Goal: Task Accomplishment & Management: Use online tool/utility

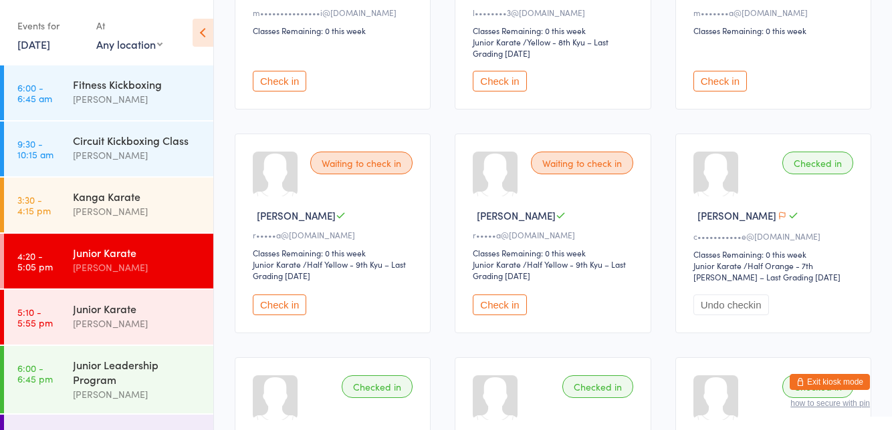
scroll to position [471, 0]
click at [138, 316] on div "Junior Karate" at bounding box center [137, 308] width 129 height 15
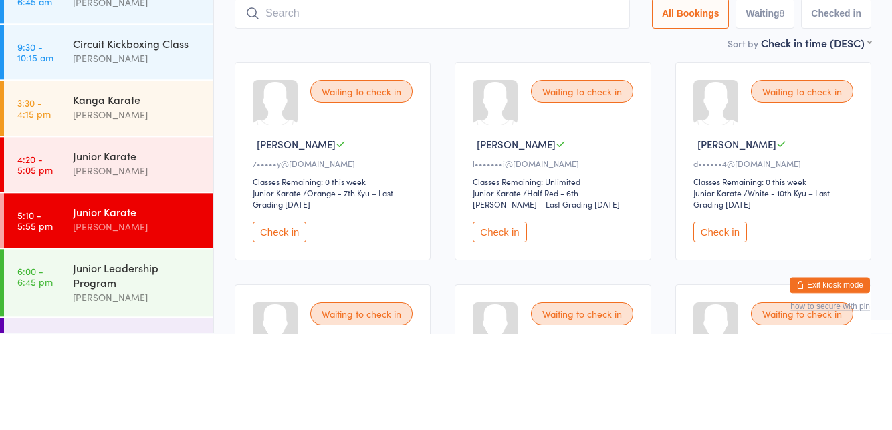
click at [291, 331] on button "Check in" at bounding box center [279, 329] width 53 height 21
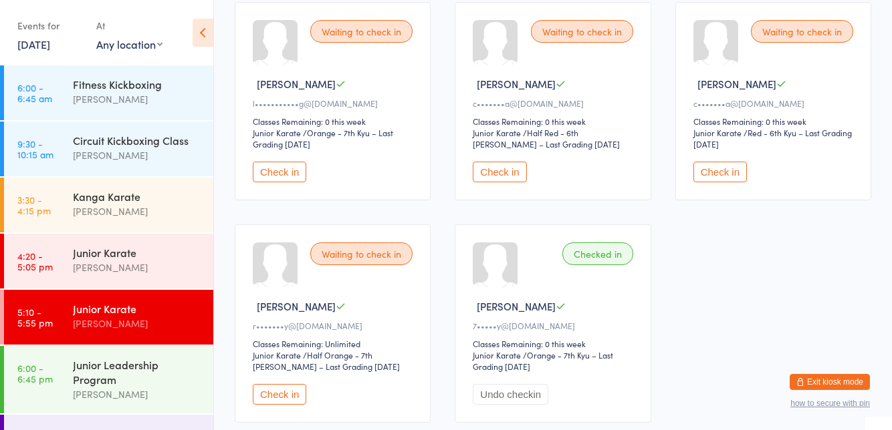
scroll to position [384, 0]
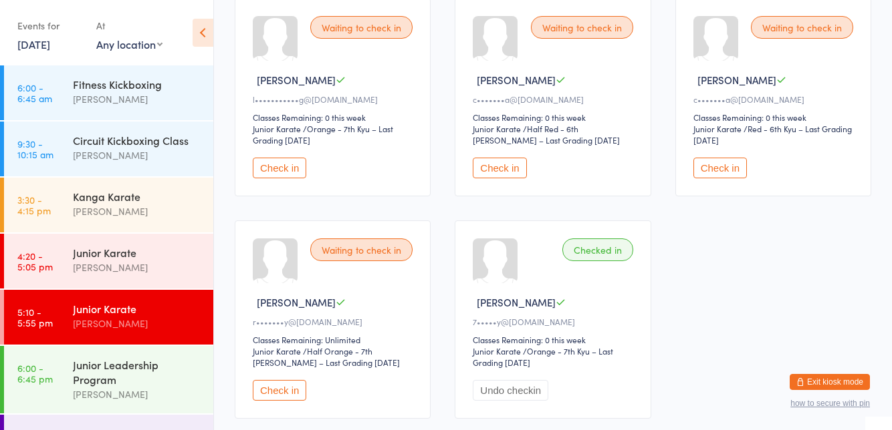
click at [285, 380] on button "Check in" at bounding box center [279, 390] width 53 height 21
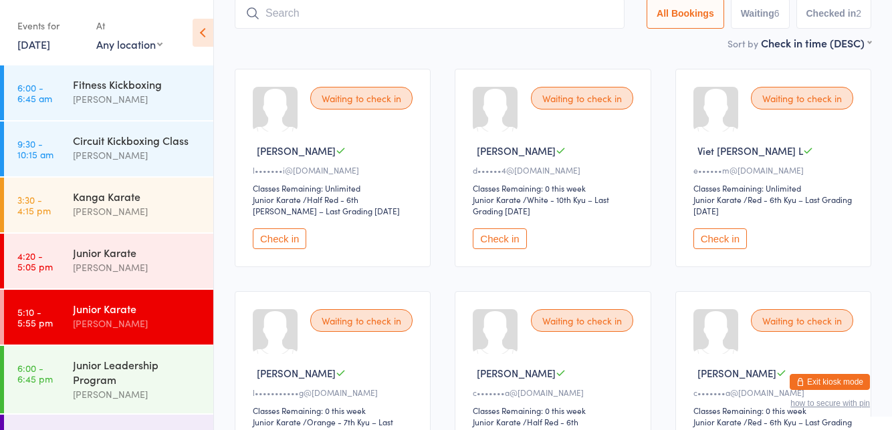
scroll to position [90, 0]
click at [724, 244] on button "Check in" at bounding box center [719, 239] width 53 height 21
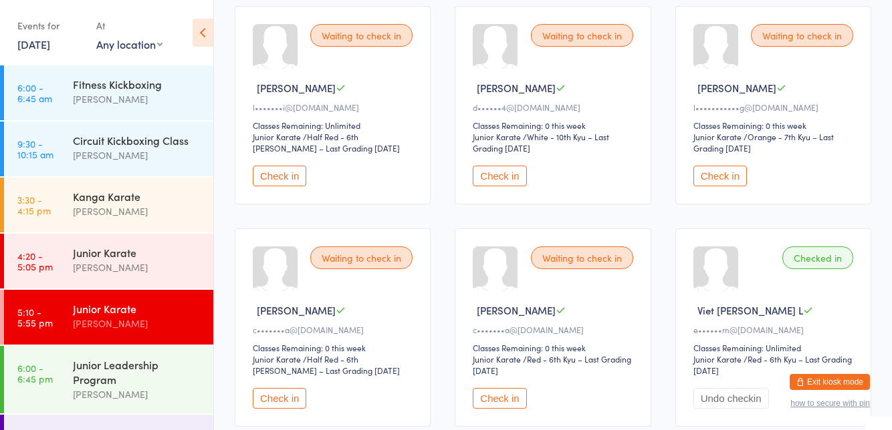
scroll to position [152, 0]
click at [275, 396] on button "Check in" at bounding box center [279, 400] width 53 height 21
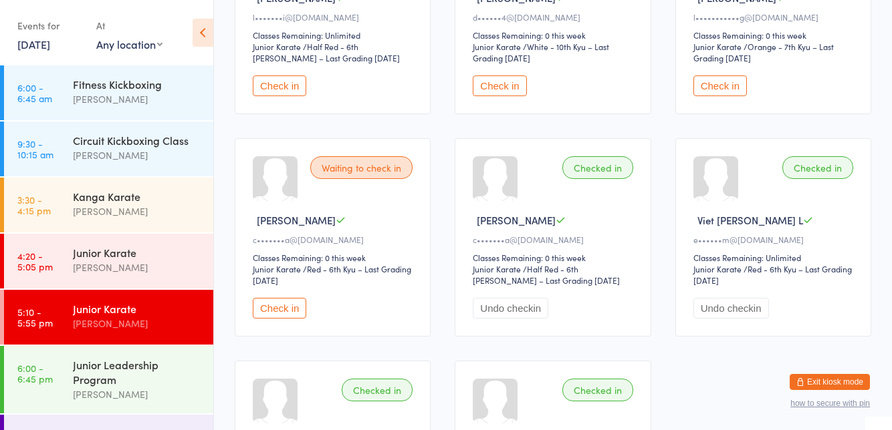
scroll to position [245, 0]
click at [606, 171] on div "Checked in" at bounding box center [597, 166] width 71 height 23
click at [610, 171] on div "Checked in" at bounding box center [597, 166] width 71 height 23
click at [611, 150] on div "Checked in Jonah P c•••••••a@[DOMAIN_NAME] Classes Remaining: 0 this week Junio…" at bounding box center [553, 236] width 196 height 199
click at [490, 314] on button "Undo checkin" at bounding box center [511, 307] width 76 height 21
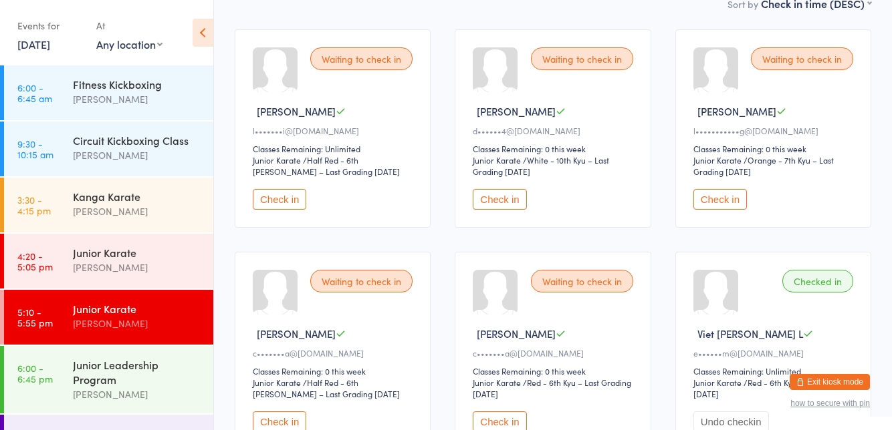
scroll to position [0, 0]
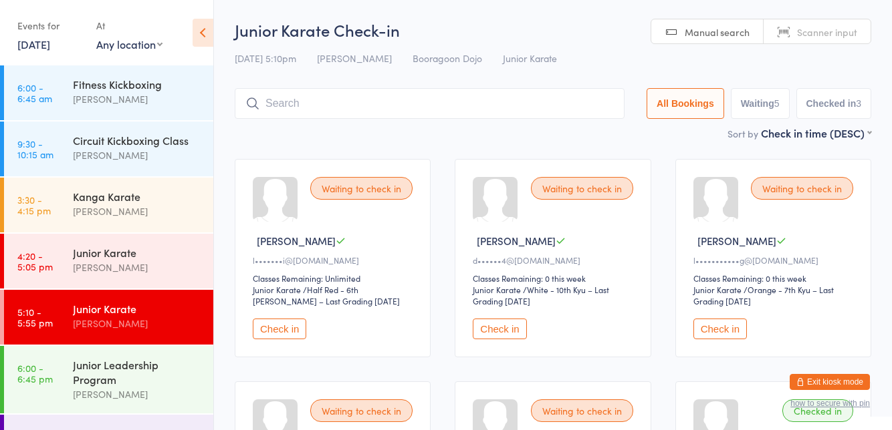
click at [709, 333] on button "Check in" at bounding box center [719, 329] width 53 height 21
click at [265, 104] on input "search" at bounding box center [430, 103] width 390 height 31
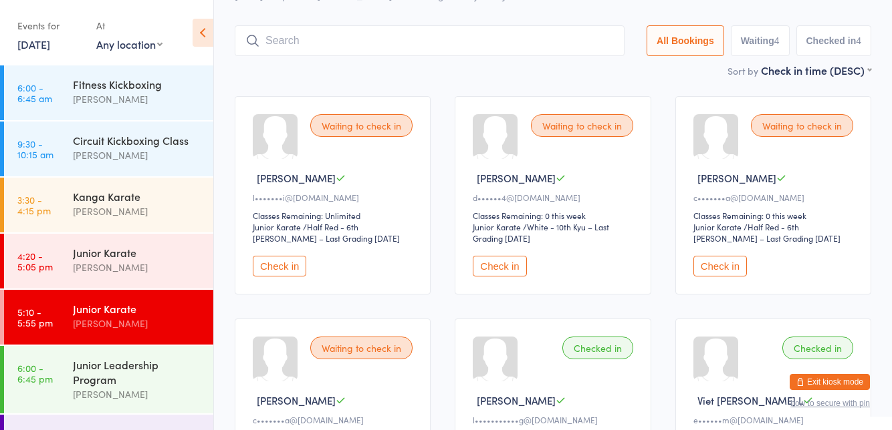
scroll to position [88, 0]
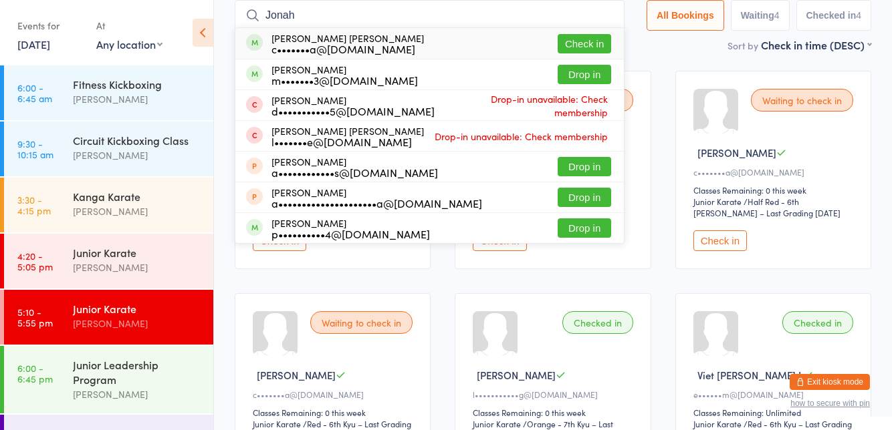
type input "Jonah"
click at [245, 48] on div "[PERSON_NAME] [PERSON_NAME] c•••••••a@[DOMAIN_NAME] Check in" at bounding box center [429, 43] width 388 height 31
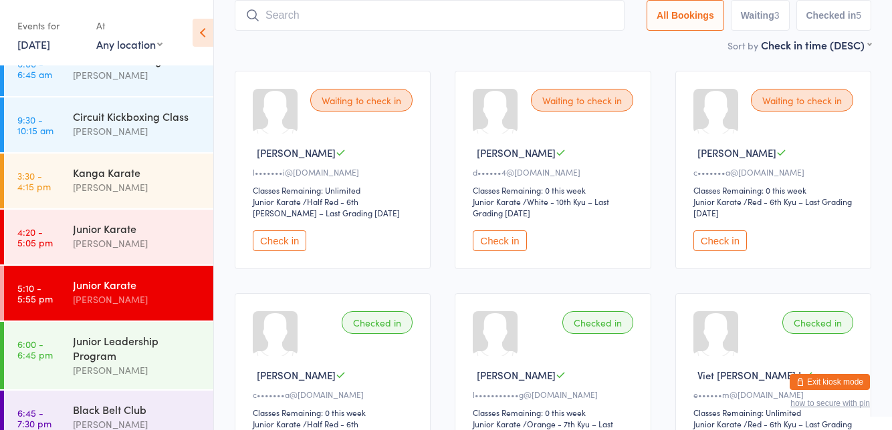
scroll to position [41, 0]
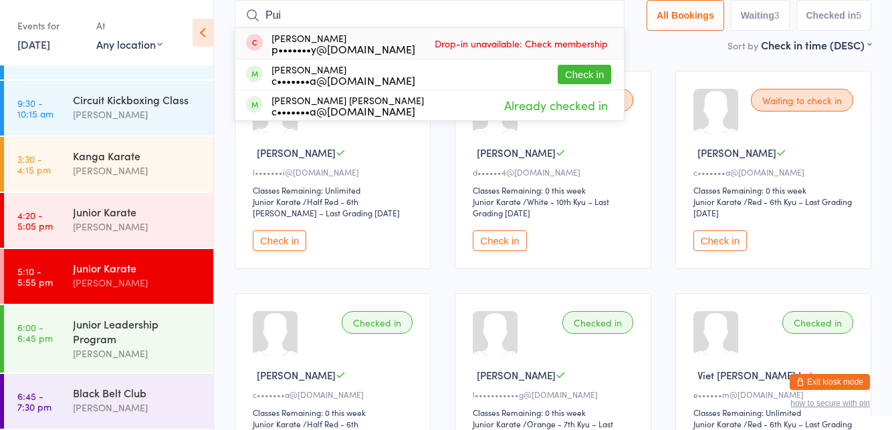
type input "Pui"
click at [418, 74] on div "[PERSON_NAME] c•••••••a@[DOMAIN_NAME] Check in" at bounding box center [429, 74] width 388 height 30
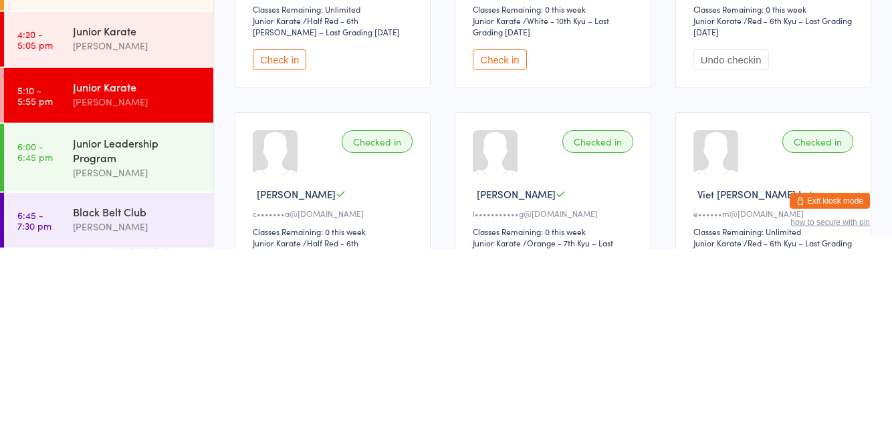
scroll to position [0, 0]
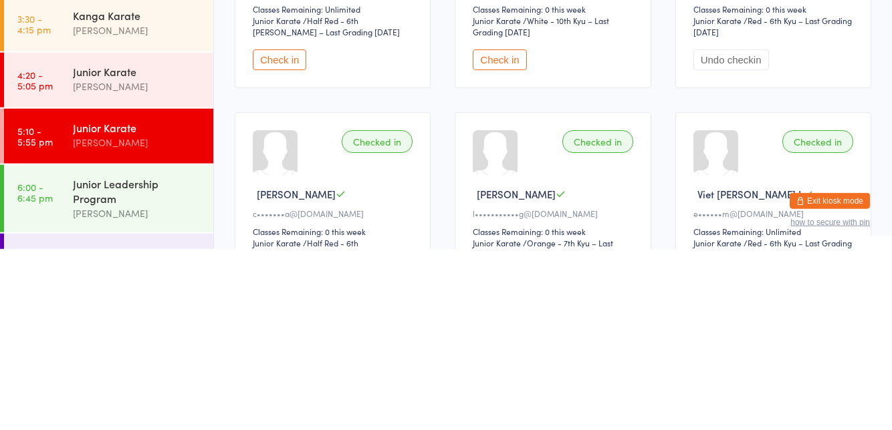
click at [133, 389] on div "[PERSON_NAME]" at bounding box center [137, 394] width 129 height 15
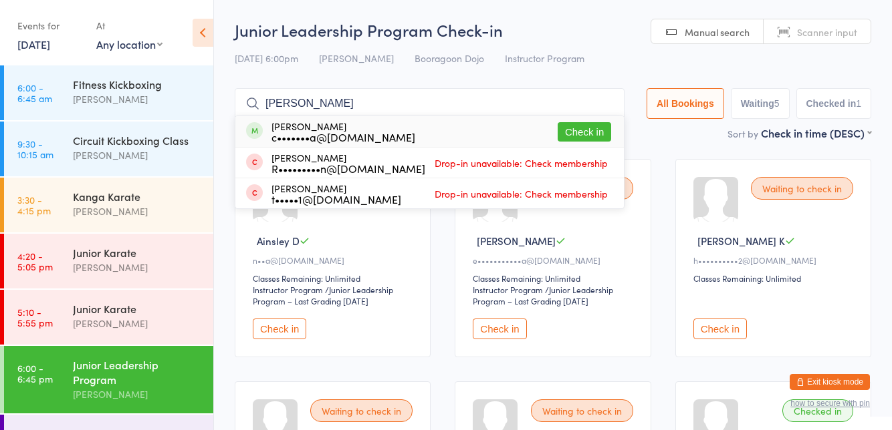
type input "[PERSON_NAME]"
click at [594, 134] on button "Check in" at bounding box center [583, 131] width 53 height 19
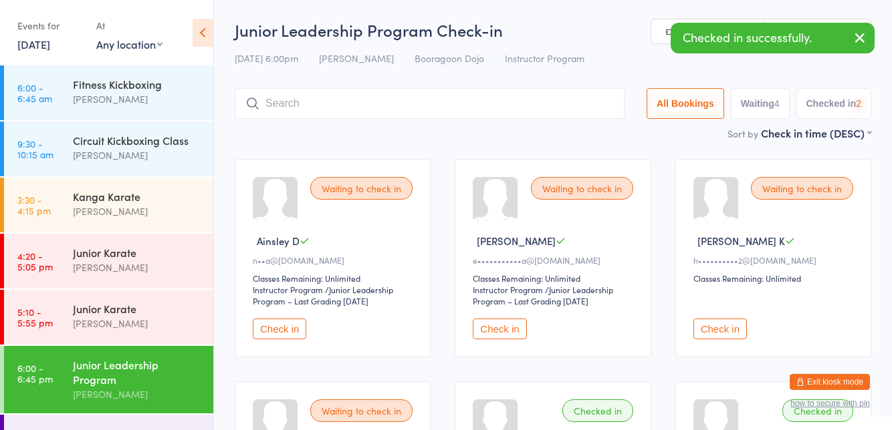
click at [145, 225] on div "Kanga Karate [PERSON_NAME]" at bounding box center [143, 204] width 140 height 53
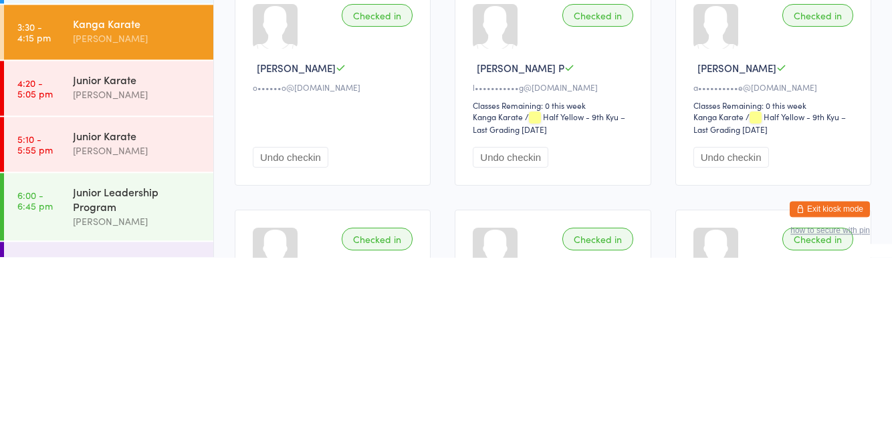
click at [136, 323] on div "[PERSON_NAME]" at bounding box center [137, 323] width 129 height 15
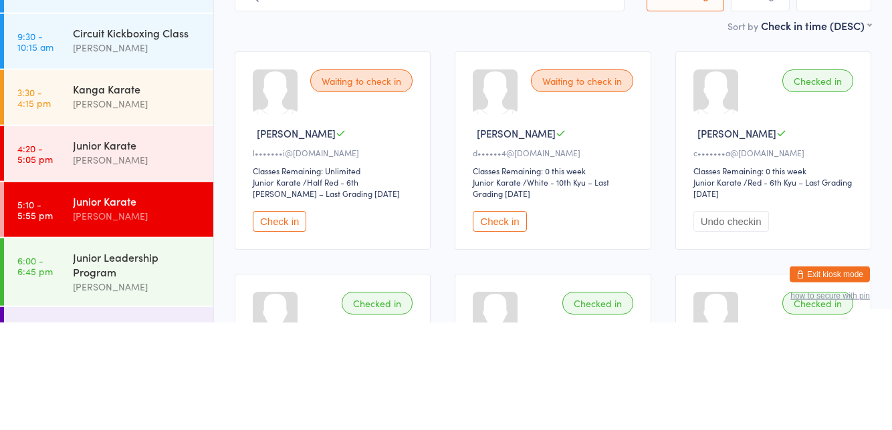
click at [267, 334] on button "Check in" at bounding box center [279, 329] width 53 height 21
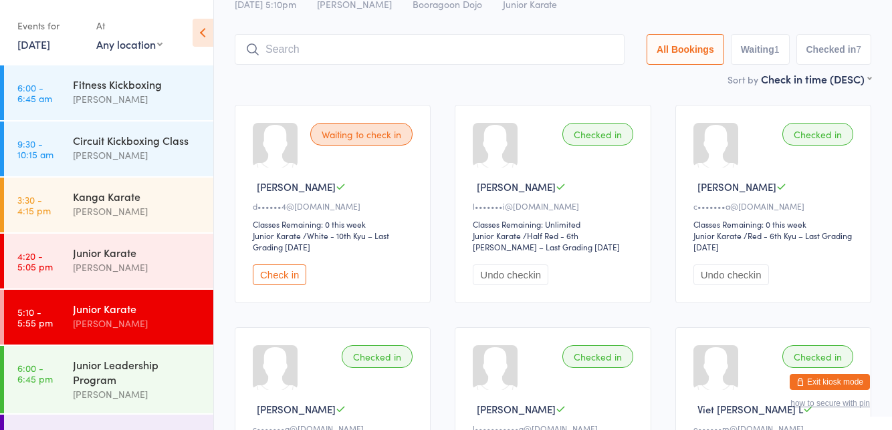
scroll to position [77, 0]
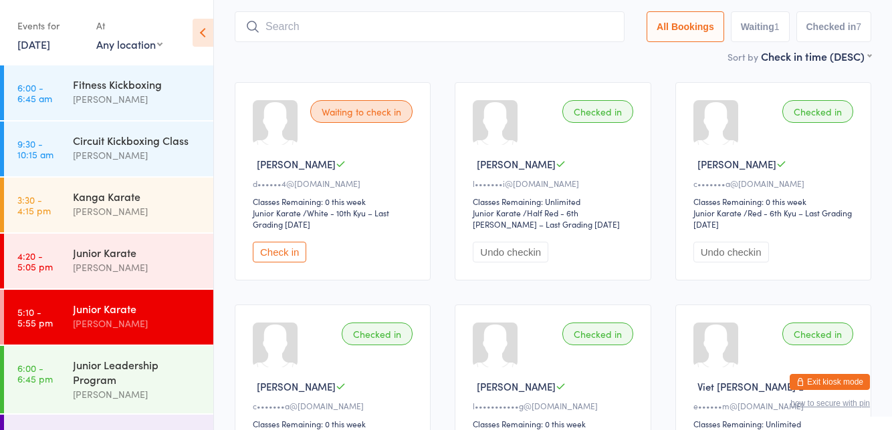
click at [269, 247] on button "Check in" at bounding box center [279, 252] width 53 height 21
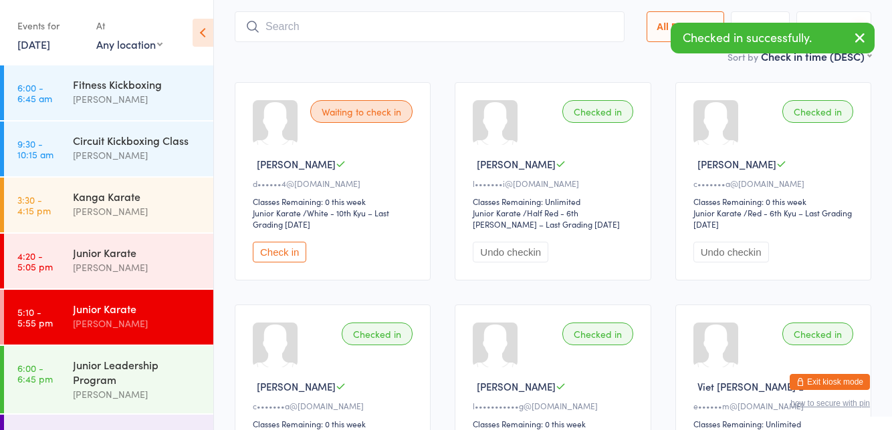
click at [271, 256] on button "Check in" at bounding box center [279, 252] width 53 height 21
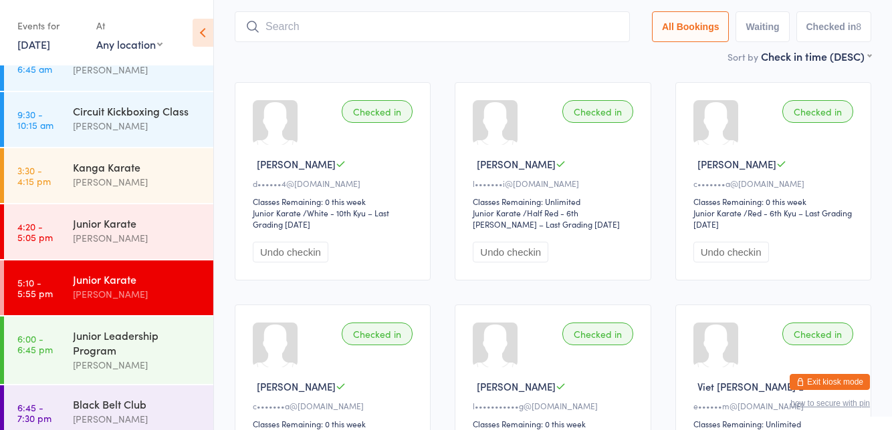
scroll to position [41, 0]
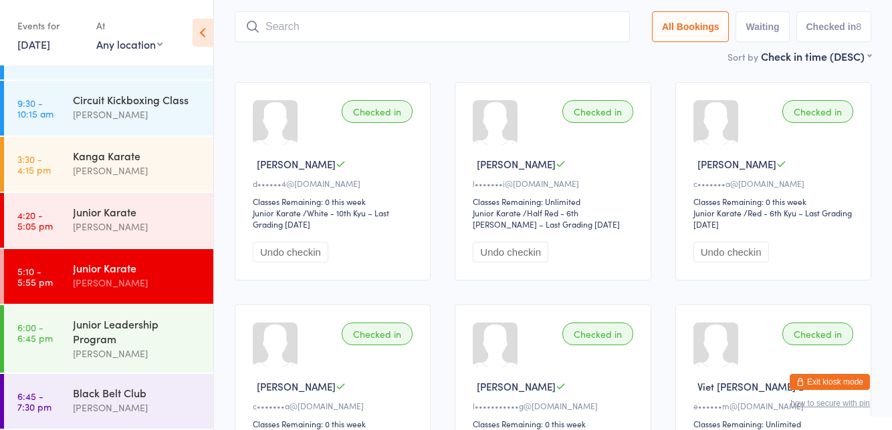
click at [127, 336] on div "Junior Leadership Program" at bounding box center [137, 331] width 129 height 29
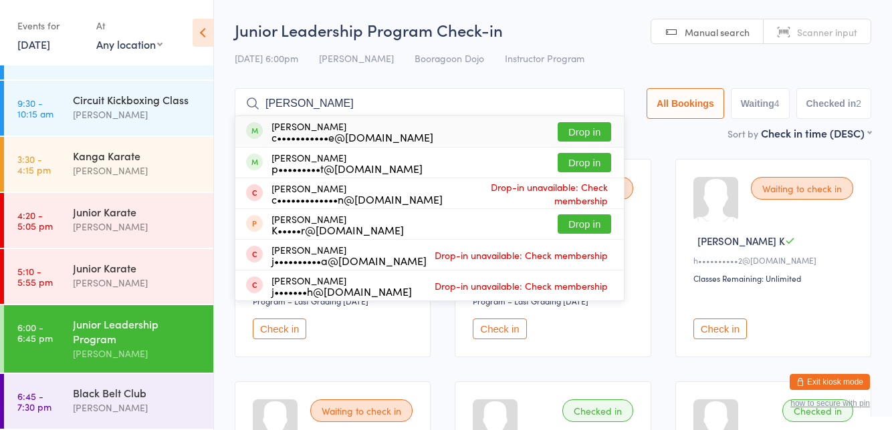
type input "[PERSON_NAME]"
click at [592, 167] on button "Drop in" at bounding box center [583, 162] width 53 height 19
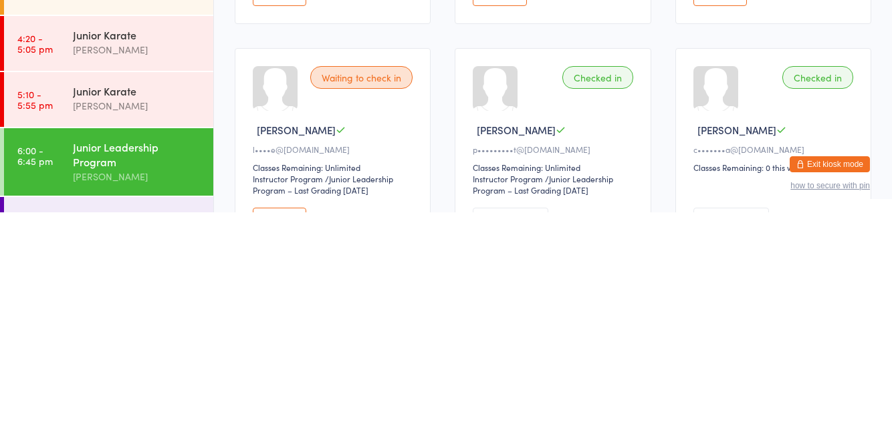
scroll to position [116, 0]
click at [146, 430] on div "Black Belt Club" at bounding box center [137, 433] width 129 height 15
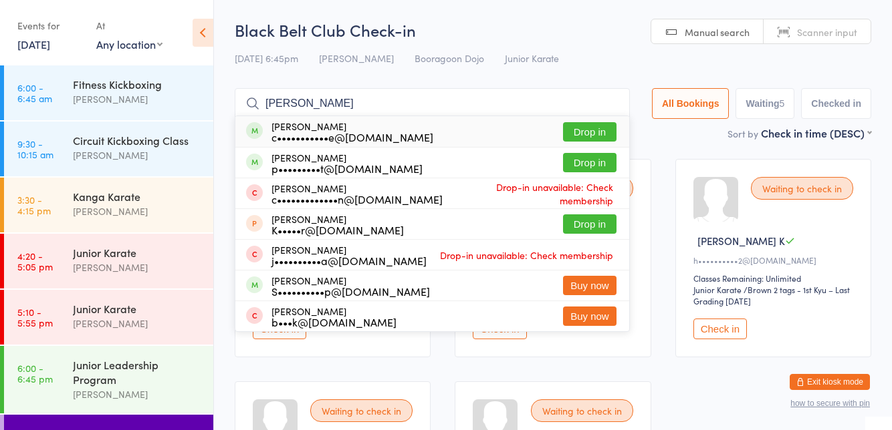
type input "[PERSON_NAME]"
click at [596, 168] on button "Drop in" at bounding box center [589, 162] width 53 height 19
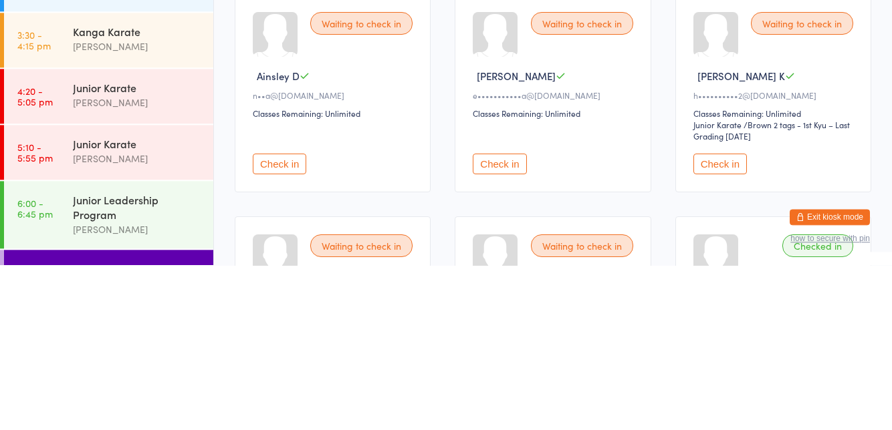
click at [146, 390] on div "[PERSON_NAME]" at bounding box center [137, 394] width 129 height 15
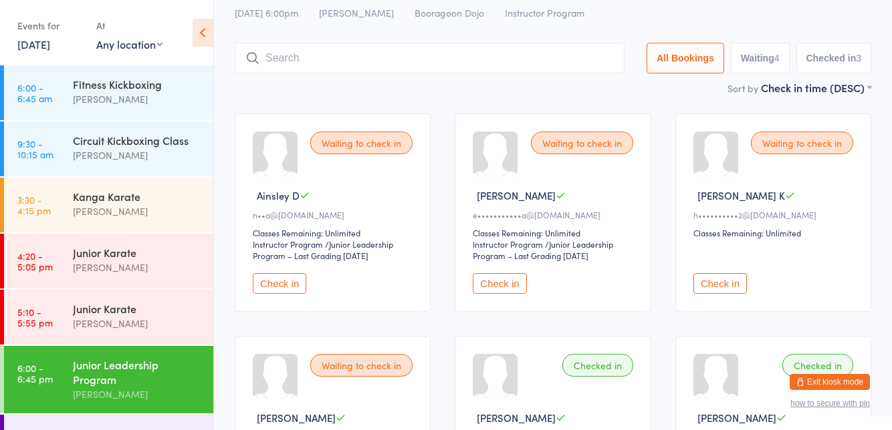
click at [463, 63] on input "search" at bounding box center [430, 58] width 390 height 31
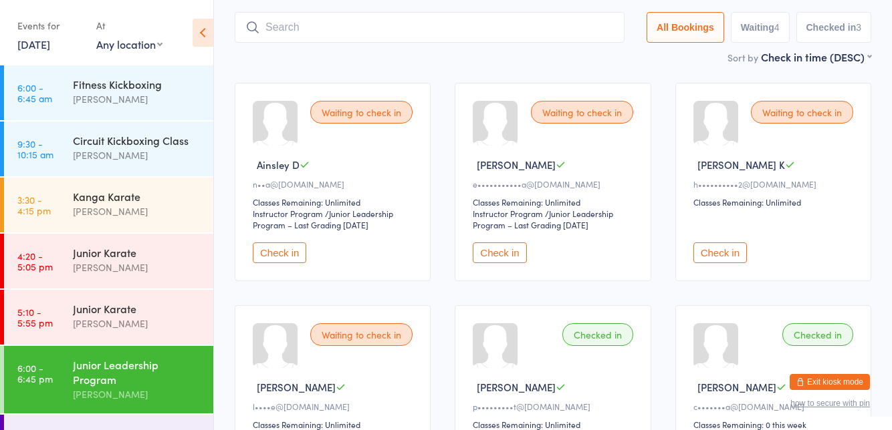
scroll to position [88, 0]
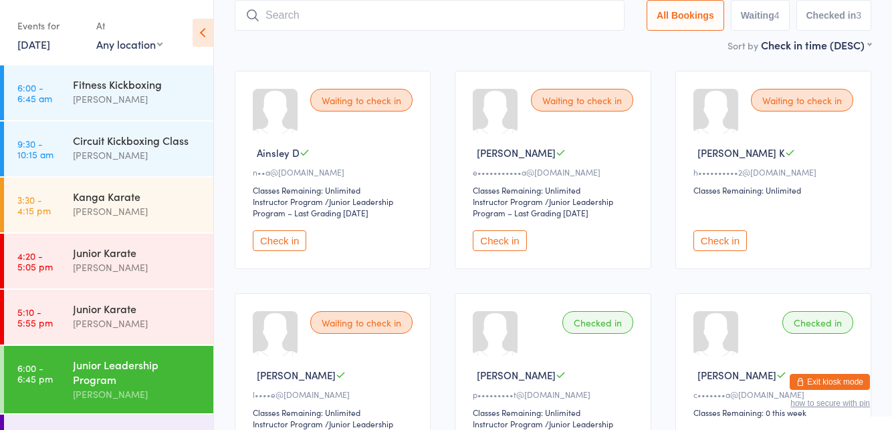
type input "J"
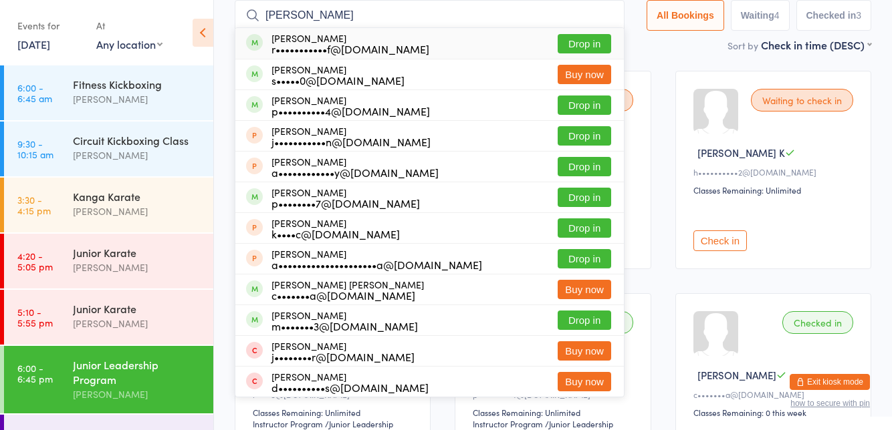
type input "[PERSON_NAME]"
click at [596, 47] on button "Drop in" at bounding box center [583, 43] width 53 height 19
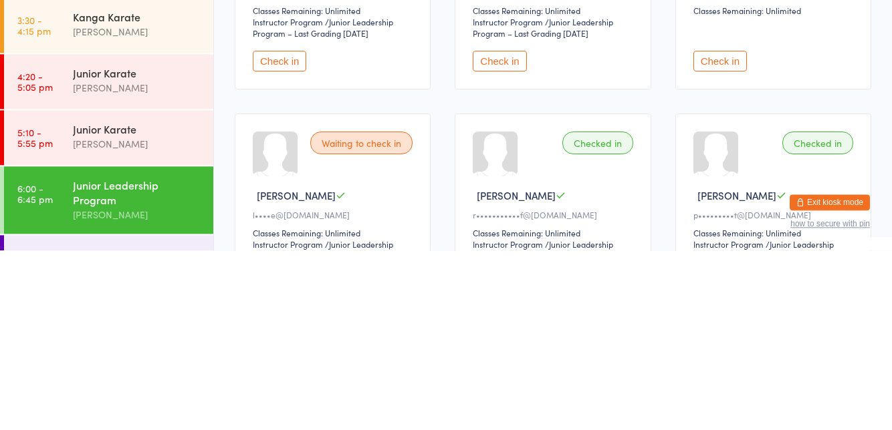
click at [126, 427] on div "Black Belt Club" at bounding box center [137, 433] width 129 height 15
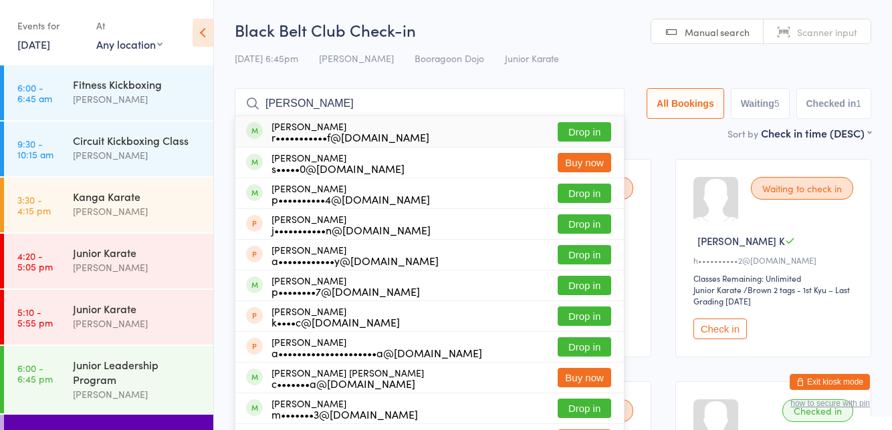
type input "[PERSON_NAME]"
click at [584, 132] on button "Drop in" at bounding box center [583, 131] width 53 height 19
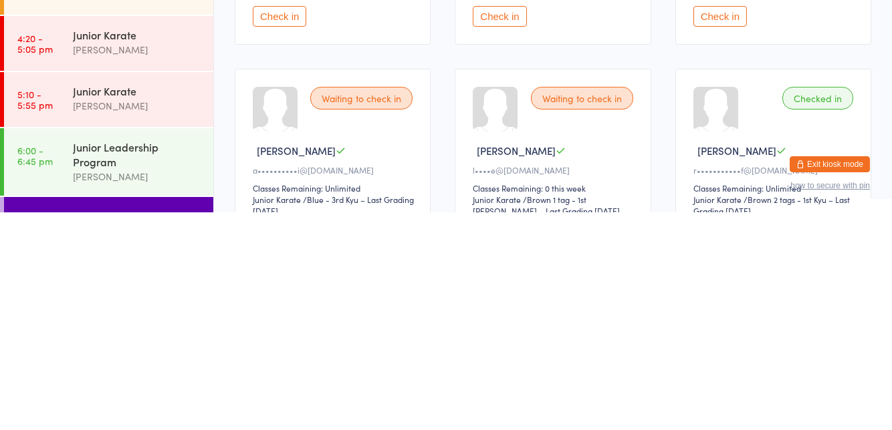
scroll to position [98, 0]
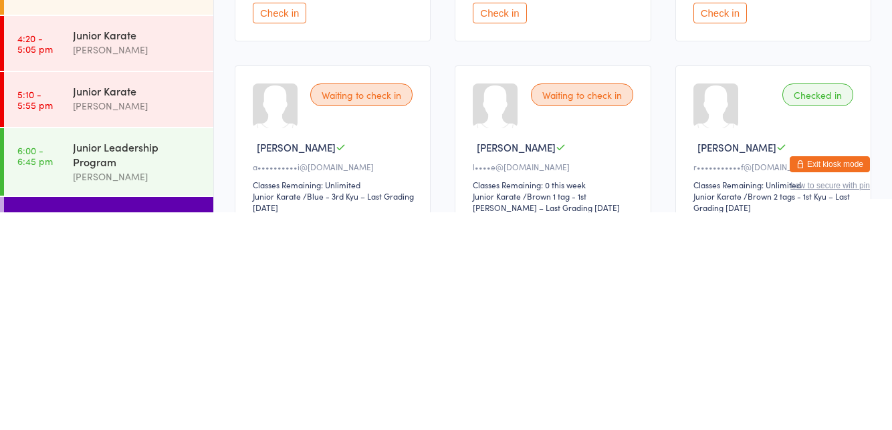
click at [131, 404] on div "Junior Leadership Program [PERSON_NAME]" at bounding box center [143, 380] width 140 height 68
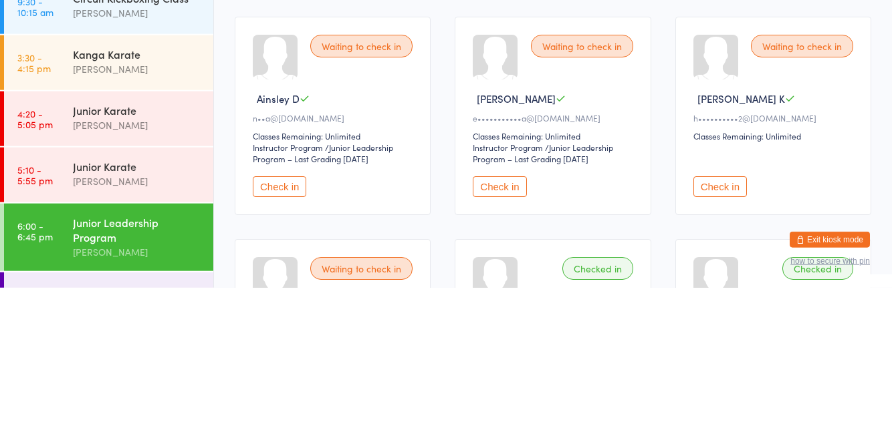
click at [283, 337] on button "Check in" at bounding box center [279, 329] width 53 height 21
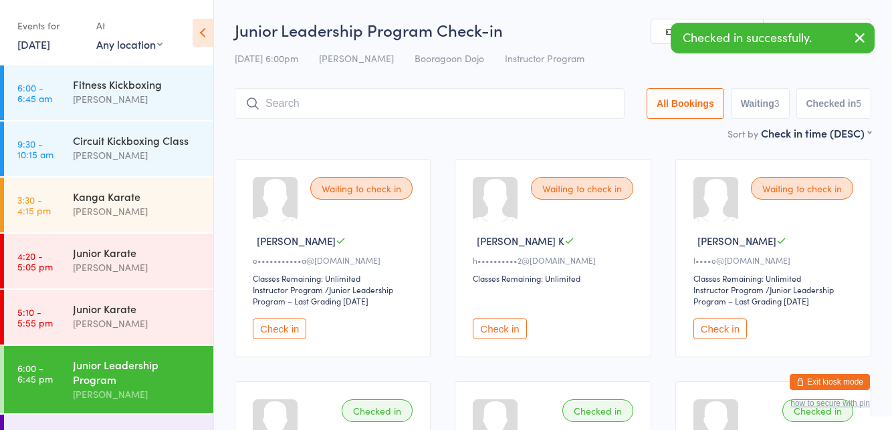
click at [289, 332] on button "Check in" at bounding box center [279, 329] width 53 height 21
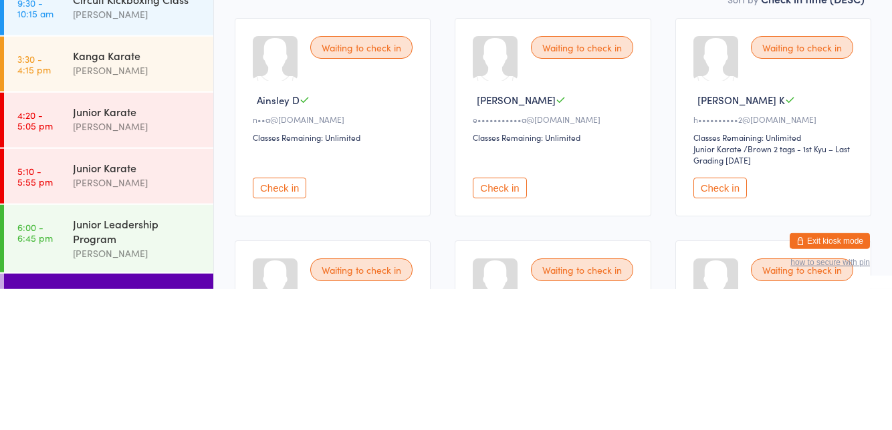
click at [294, 334] on button "Check in" at bounding box center [279, 329] width 53 height 21
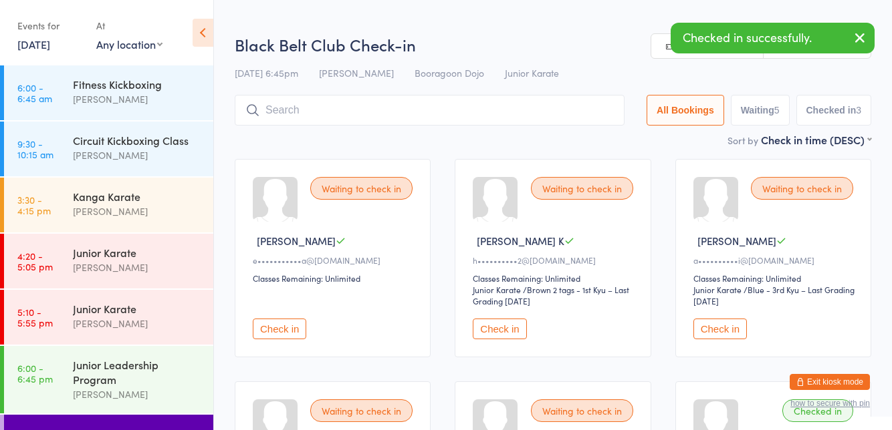
click at [286, 330] on button "Check in" at bounding box center [279, 329] width 53 height 21
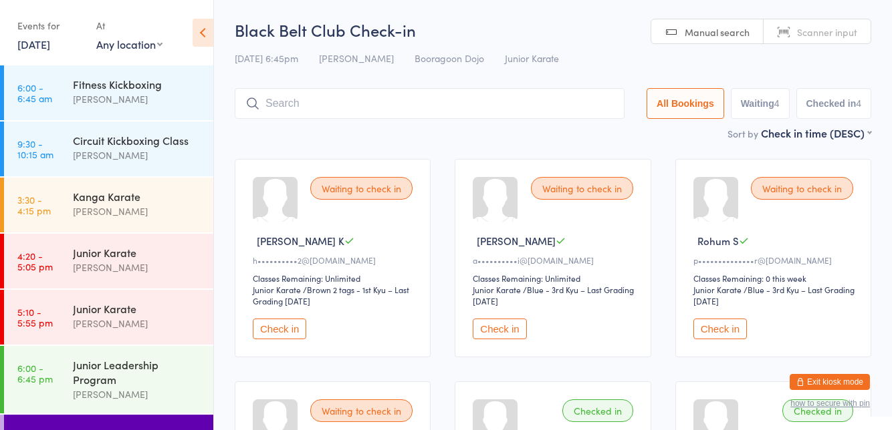
click at [190, 365] on div "Junior Leadership Program" at bounding box center [137, 372] width 129 height 29
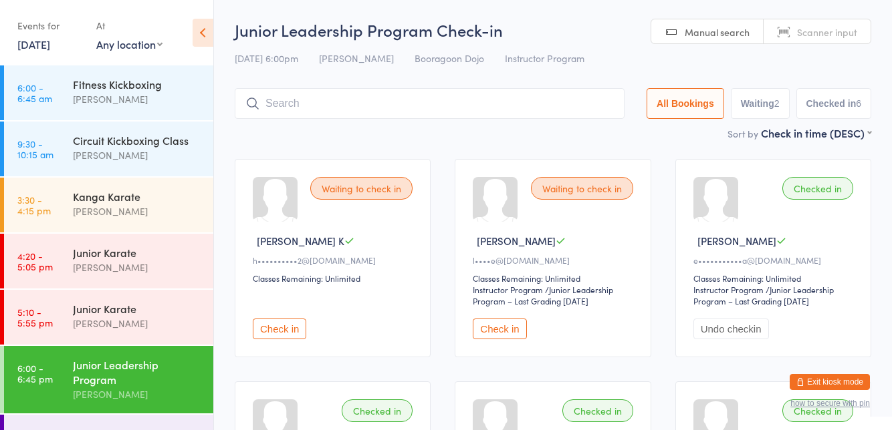
type input "[PERSON_NAME]"
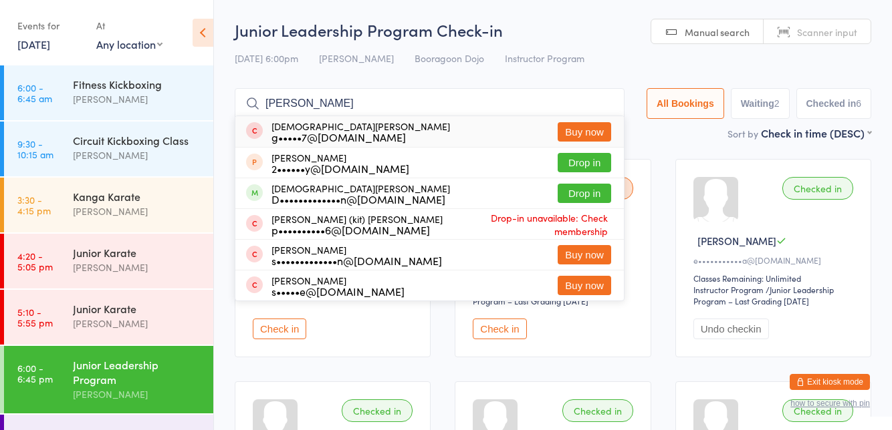
type input "[PERSON_NAME]"
click at [586, 199] on button "Drop in" at bounding box center [583, 193] width 53 height 19
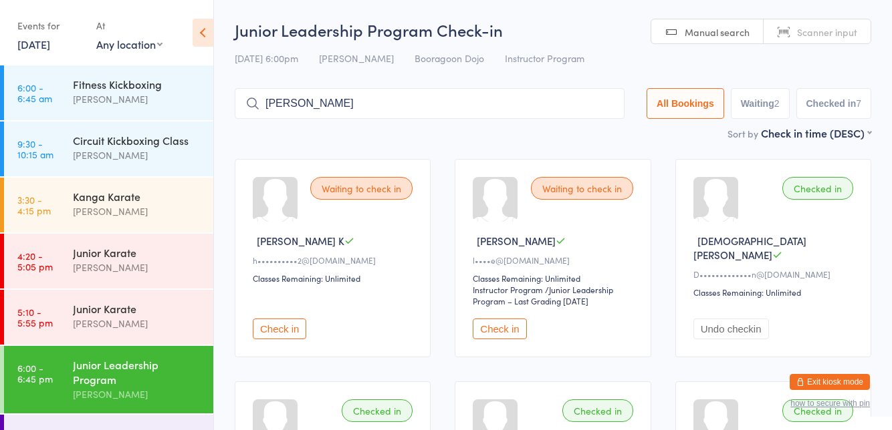
type input "[PERSON_NAME]"
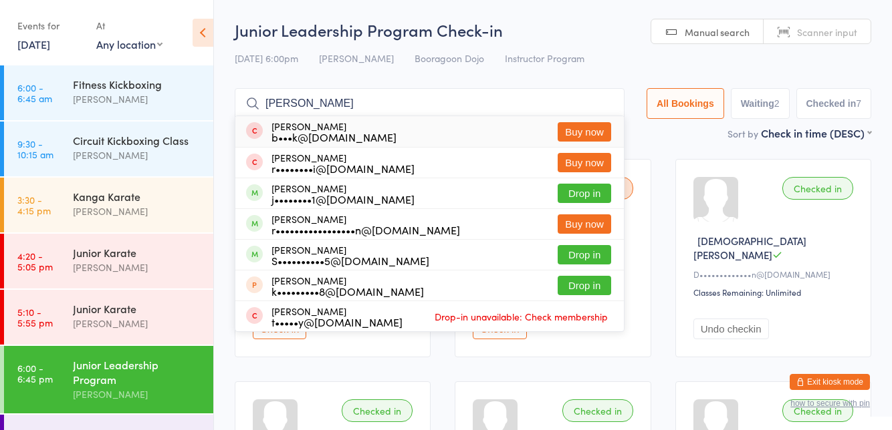
click at [580, 176] on div "[PERSON_NAME] r••••••••i@[DOMAIN_NAME] Buy now" at bounding box center [429, 163] width 388 height 30
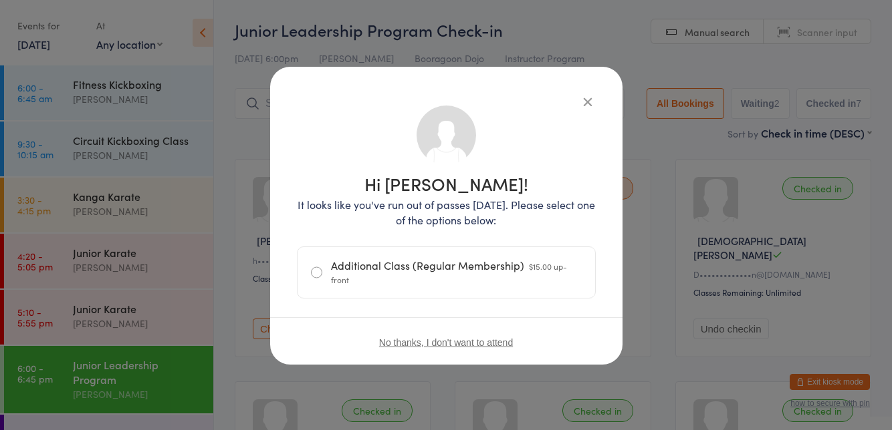
click at [587, 108] on icon "button" at bounding box center [587, 101] width 15 height 15
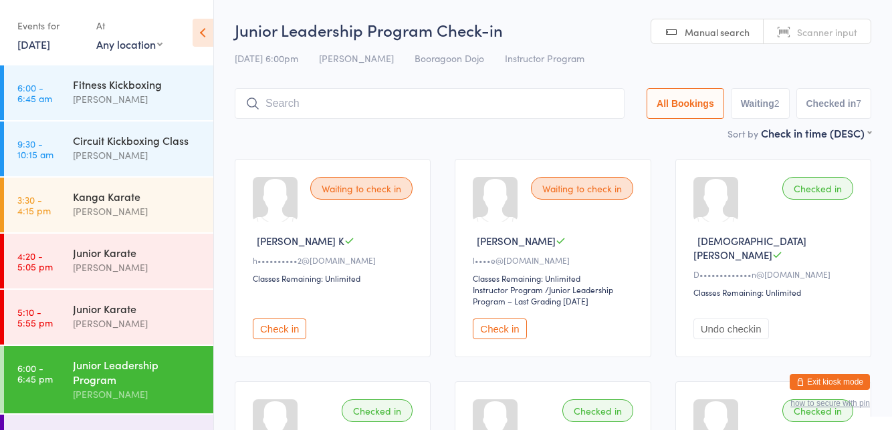
click at [303, 99] on input "search" at bounding box center [430, 103] width 390 height 31
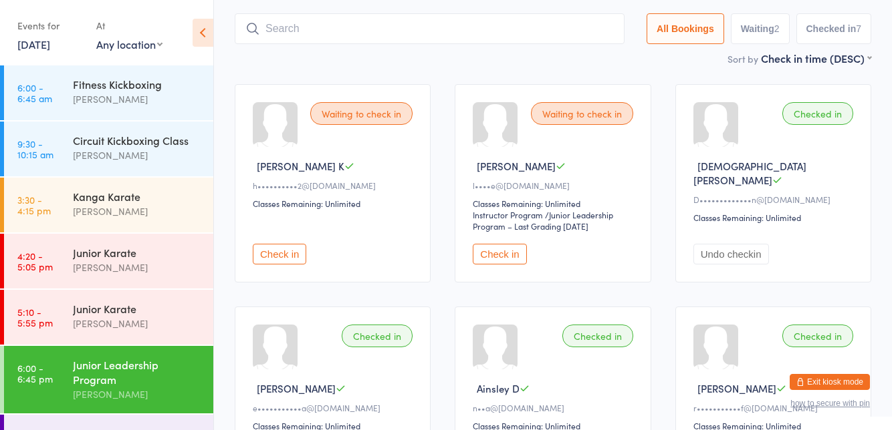
scroll to position [88, 0]
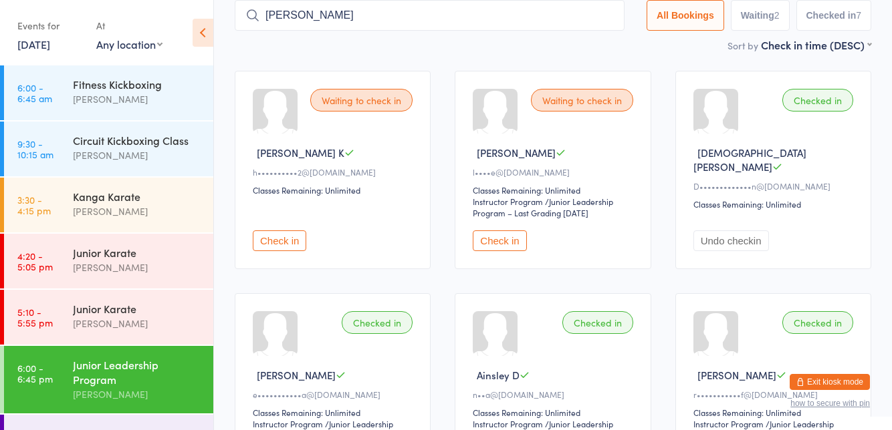
type input "[PERSON_NAME]"
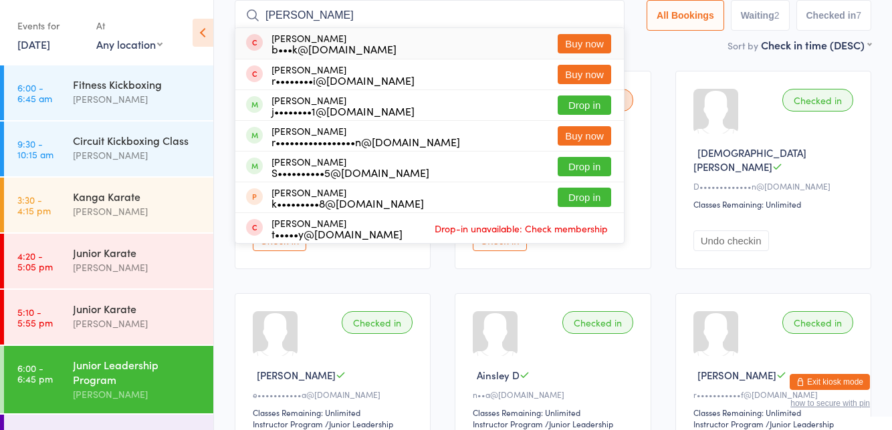
click at [583, 108] on button "Drop in" at bounding box center [583, 105] width 53 height 19
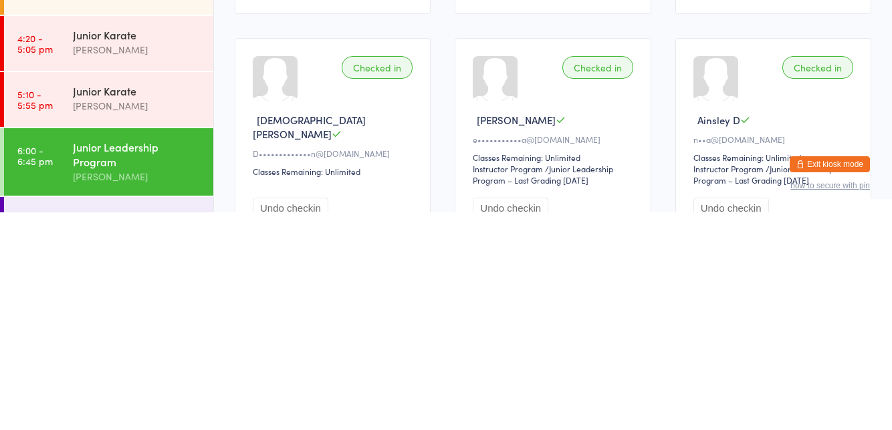
scroll to position [126, 0]
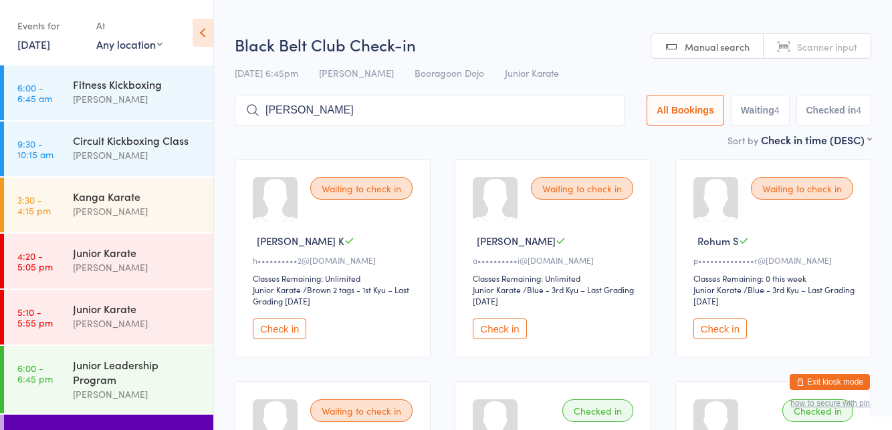
type input "[PERSON_NAME]"
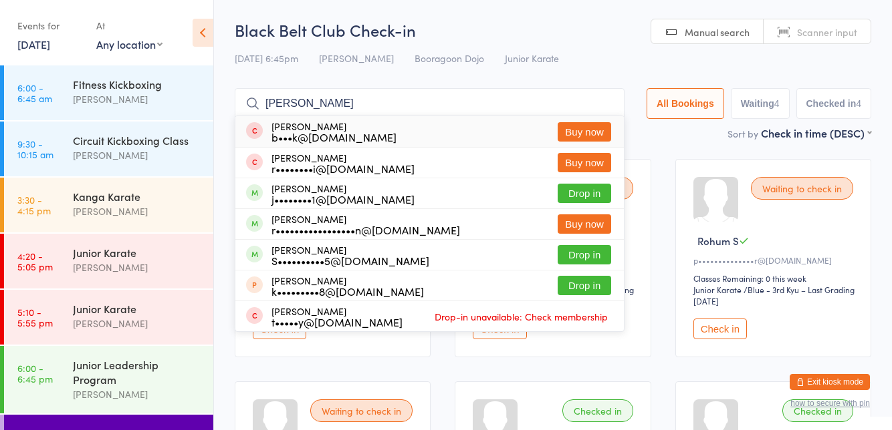
click at [581, 196] on button "Drop in" at bounding box center [583, 193] width 53 height 19
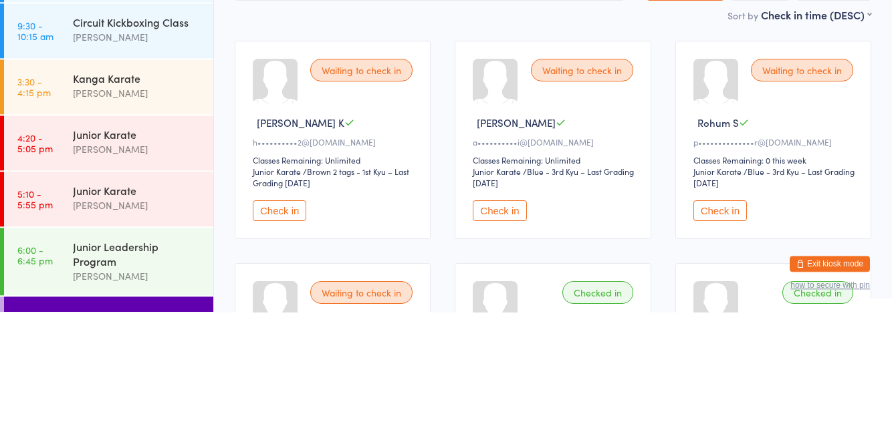
click at [144, 362] on div "Junior Leadership Program" at bounding box center [137, 372] width 129 height 29
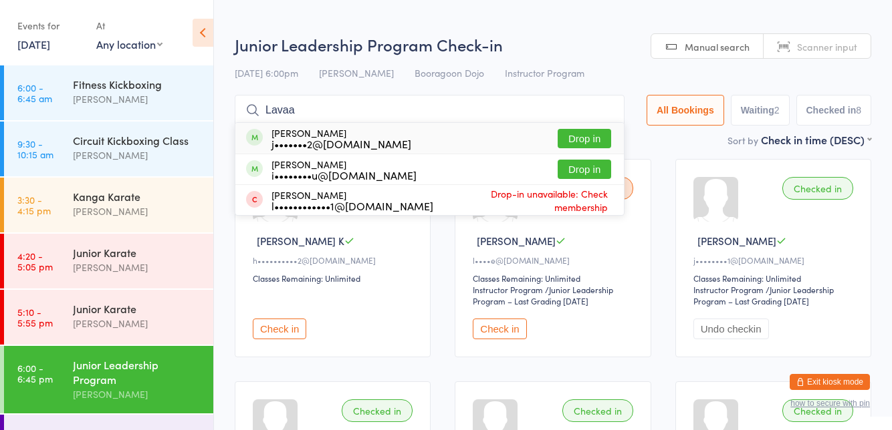
type input "Lavaa"
click at [583, 136] on button "Drop in" at bounding box center [583, 138] width 53 height 19
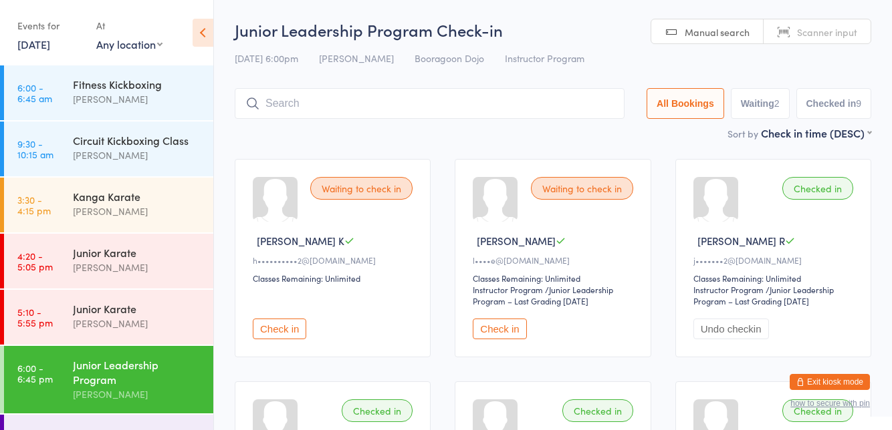
click at [499, 334] on button "Check in" at bounding box center [499, 329] width 53 height 21
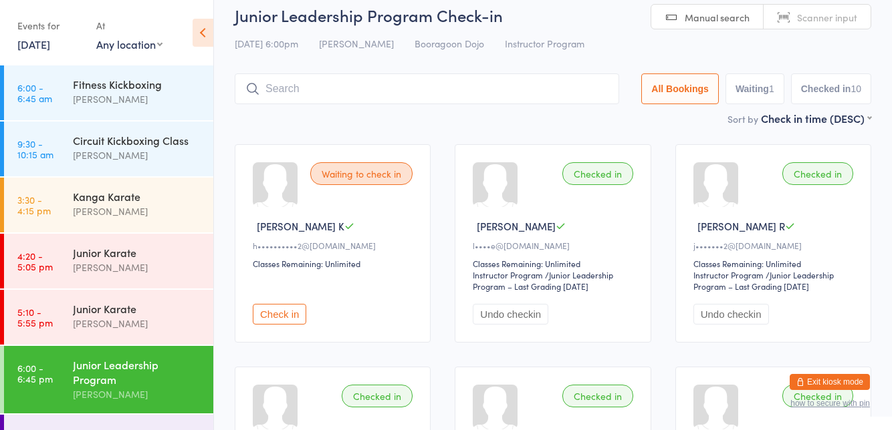
scroll to position [33, 0]
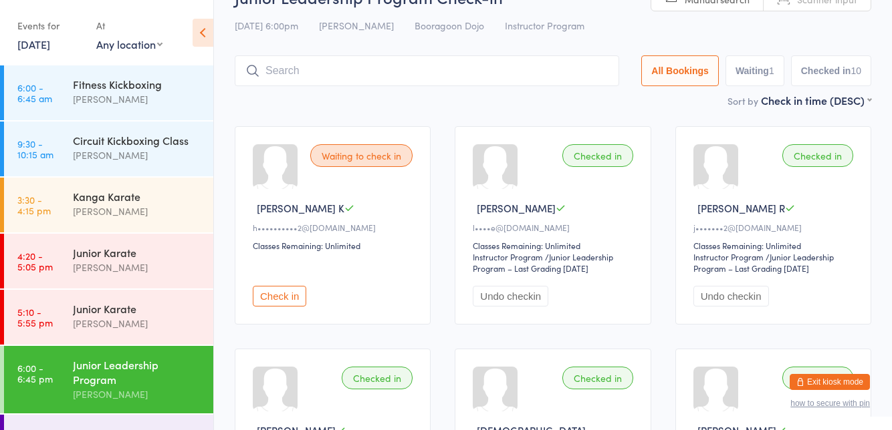
click at [278, 274] on div "Check in" at bounding box center [335, 284] width 164 height 43
click at [285, 286] on button "Check in" at bounding box center [279, 296] width 53 height 21
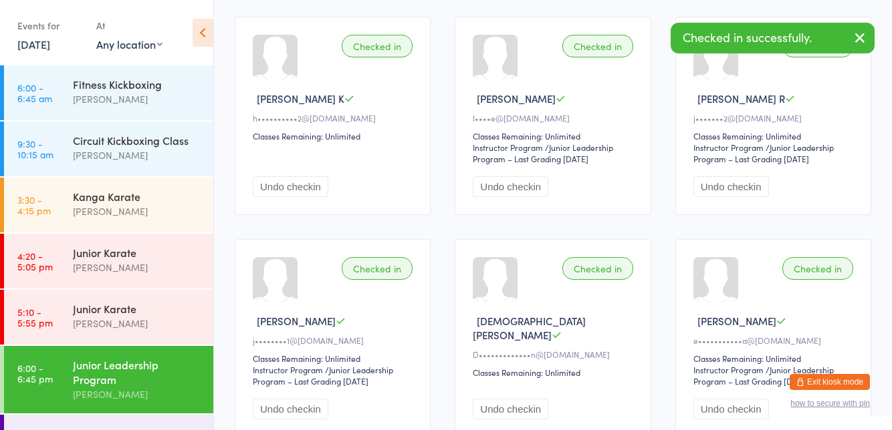
scroll to position [144, 0]
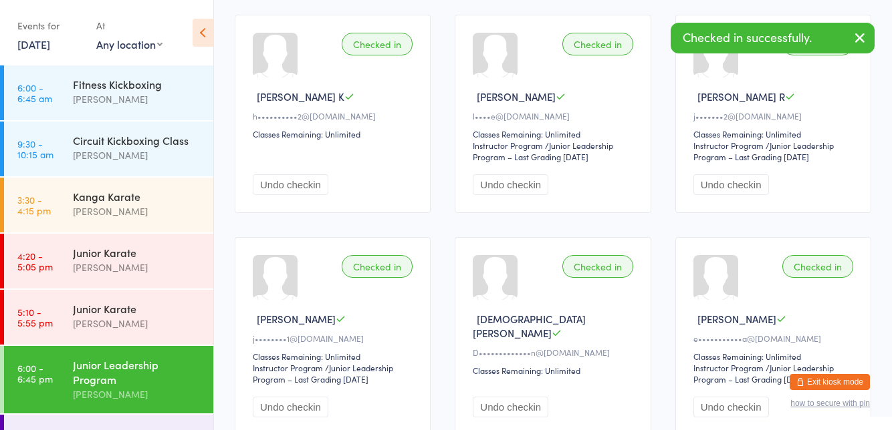
click at [98, 430] on div "Black Belt Club" at bounding box center [137, 433] width 129 height 15
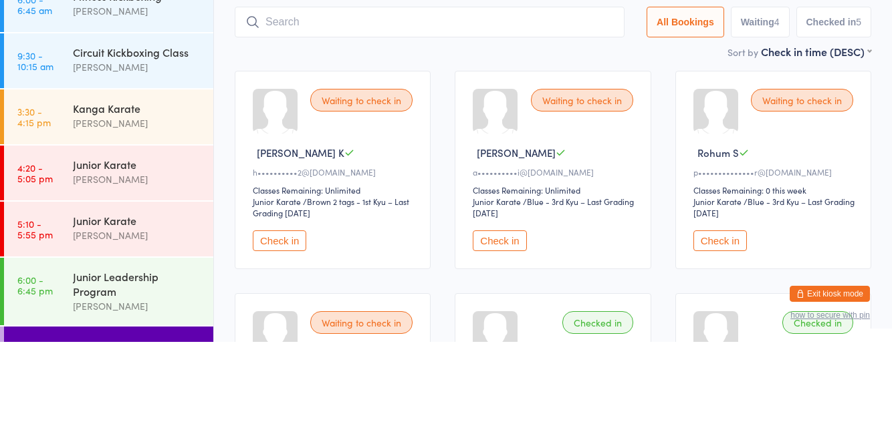
click at [293, 333] on button "Check in" at bounding box center [279, 329] width 53 height 21
